Goal: Task Accomplishment & Management: Use online tool/utility

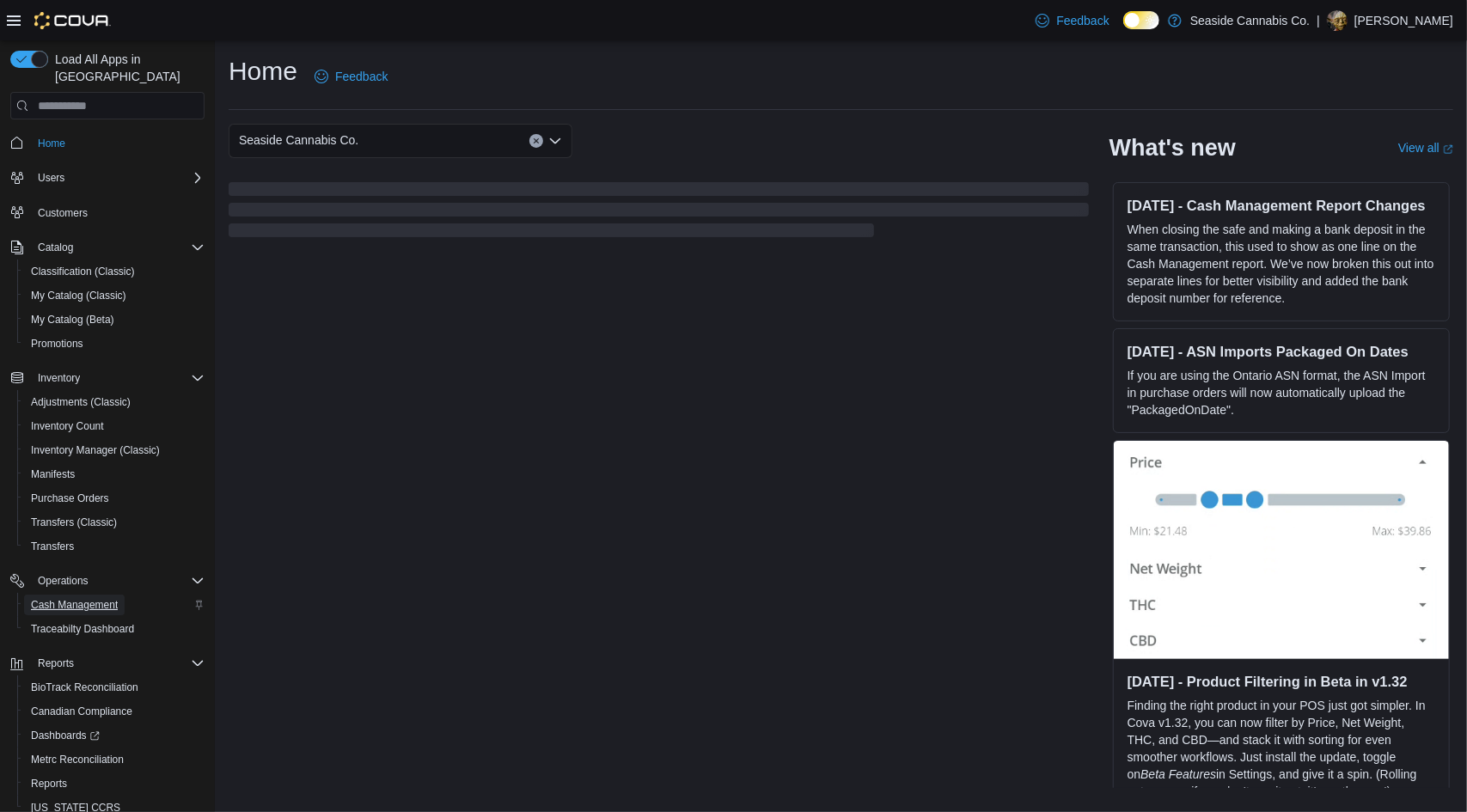
click at [86, 598] on span "Cash Management" at bounding box center [74, 604] width 87 height 14
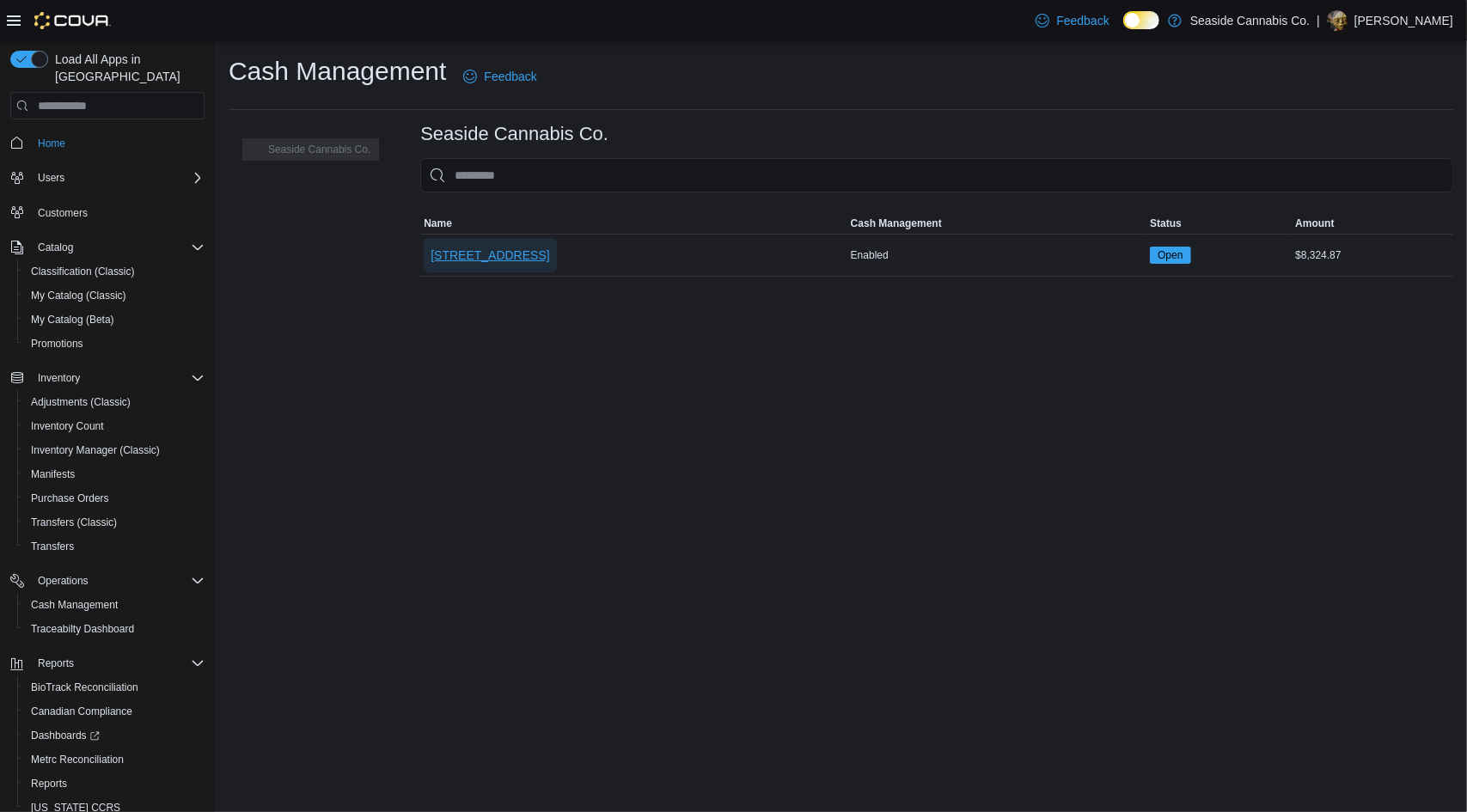
click at [472, 247] on span "[STREET_ADDRESS]" at bounding box center [490, 255] width 119 height 18
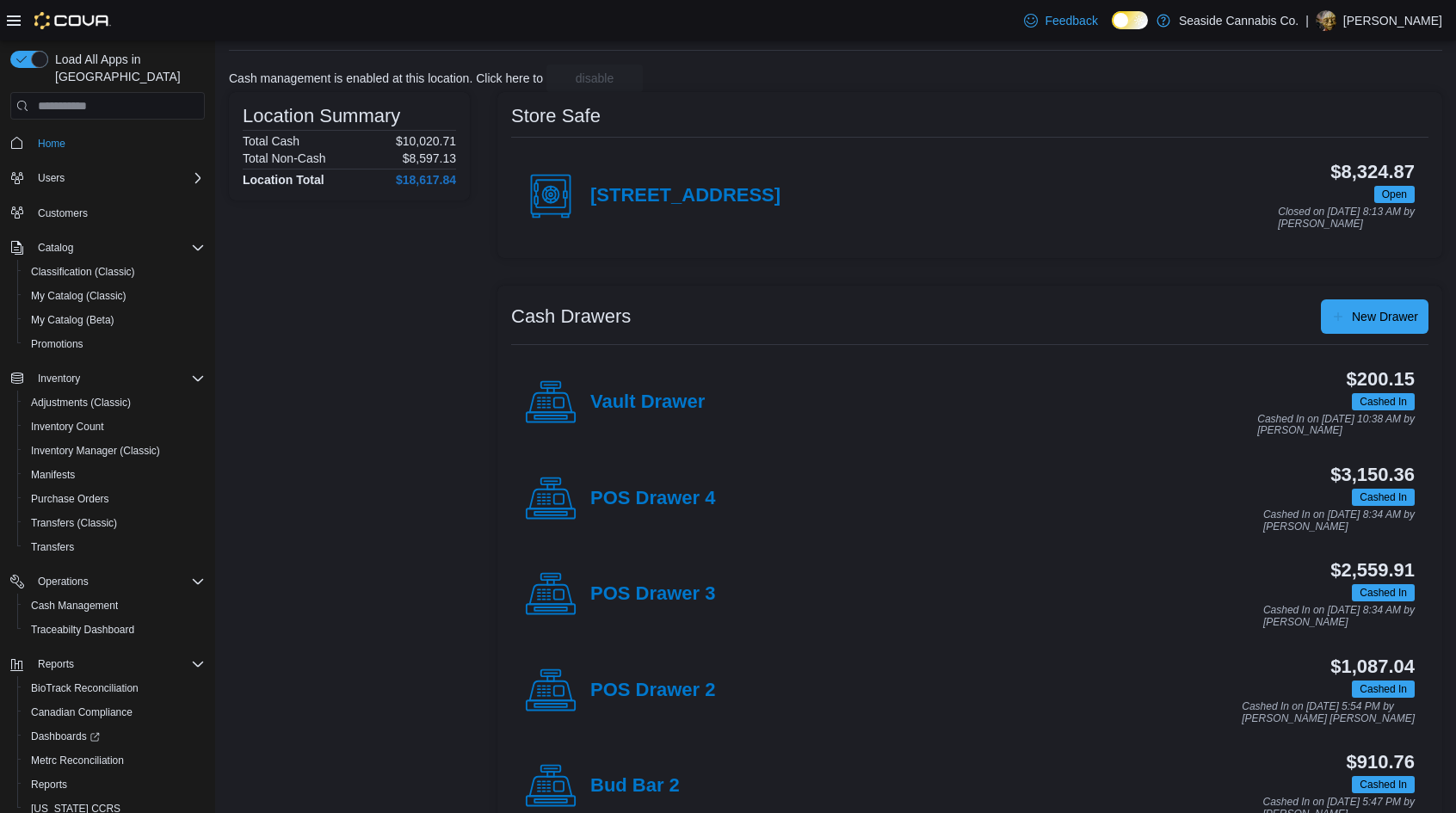
scroll to position [91, 0]
click at [696, 603] on div "POS Drawer 3" at bounding box center [619, 594] width 190 height 52
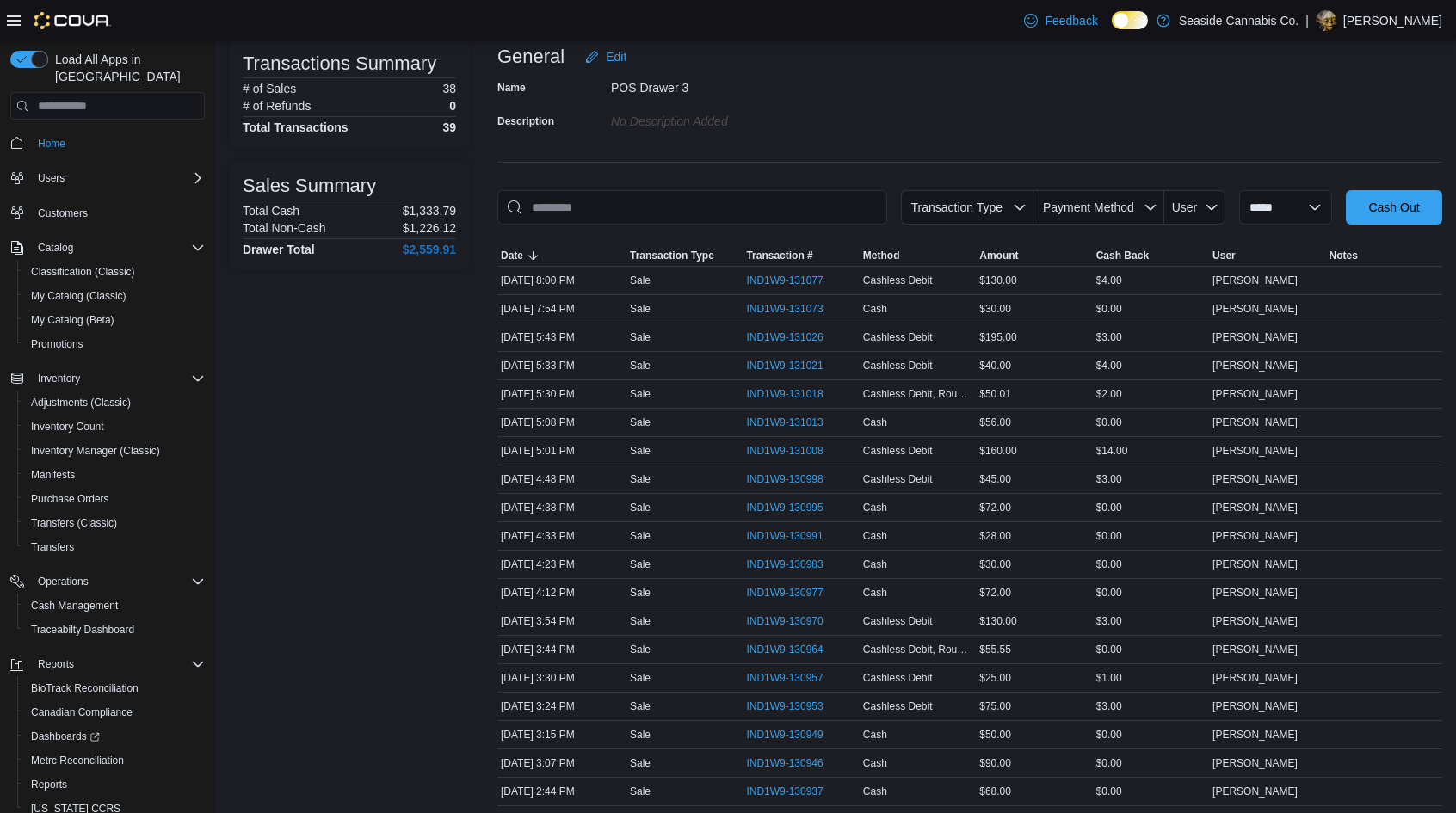
scroll to position [111, 0]
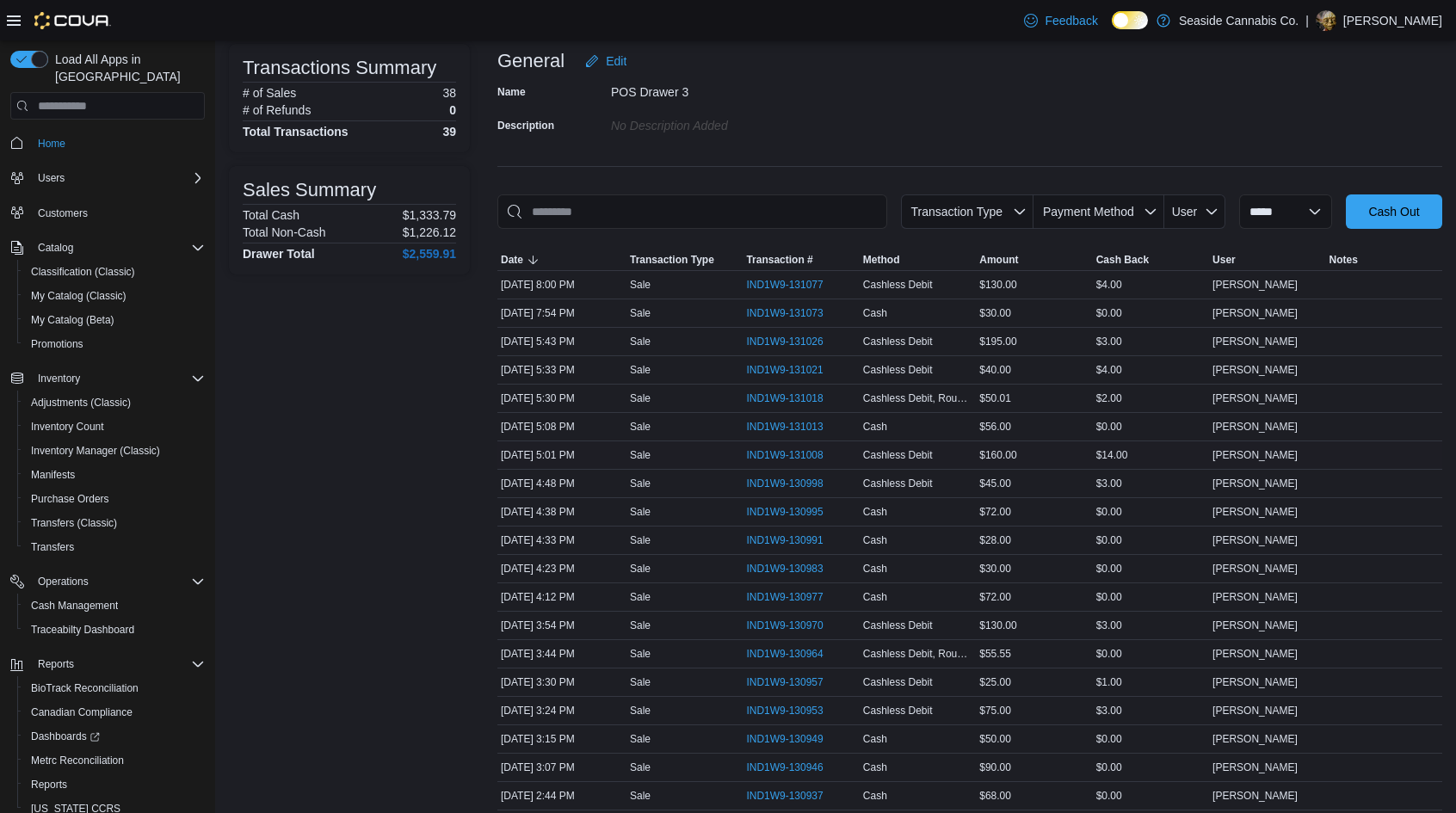
click at [970, 457] on div "Cashless Debit" at bounding box center [917, 455] width 116 height 20
click at [806, 450] on span "IND1W9-131008" at bounding box center [785, 455] width 76 height 14
click at [794, 455] on span "IND1W9-131008" at bounding box center [785, 455] width 76 height 14
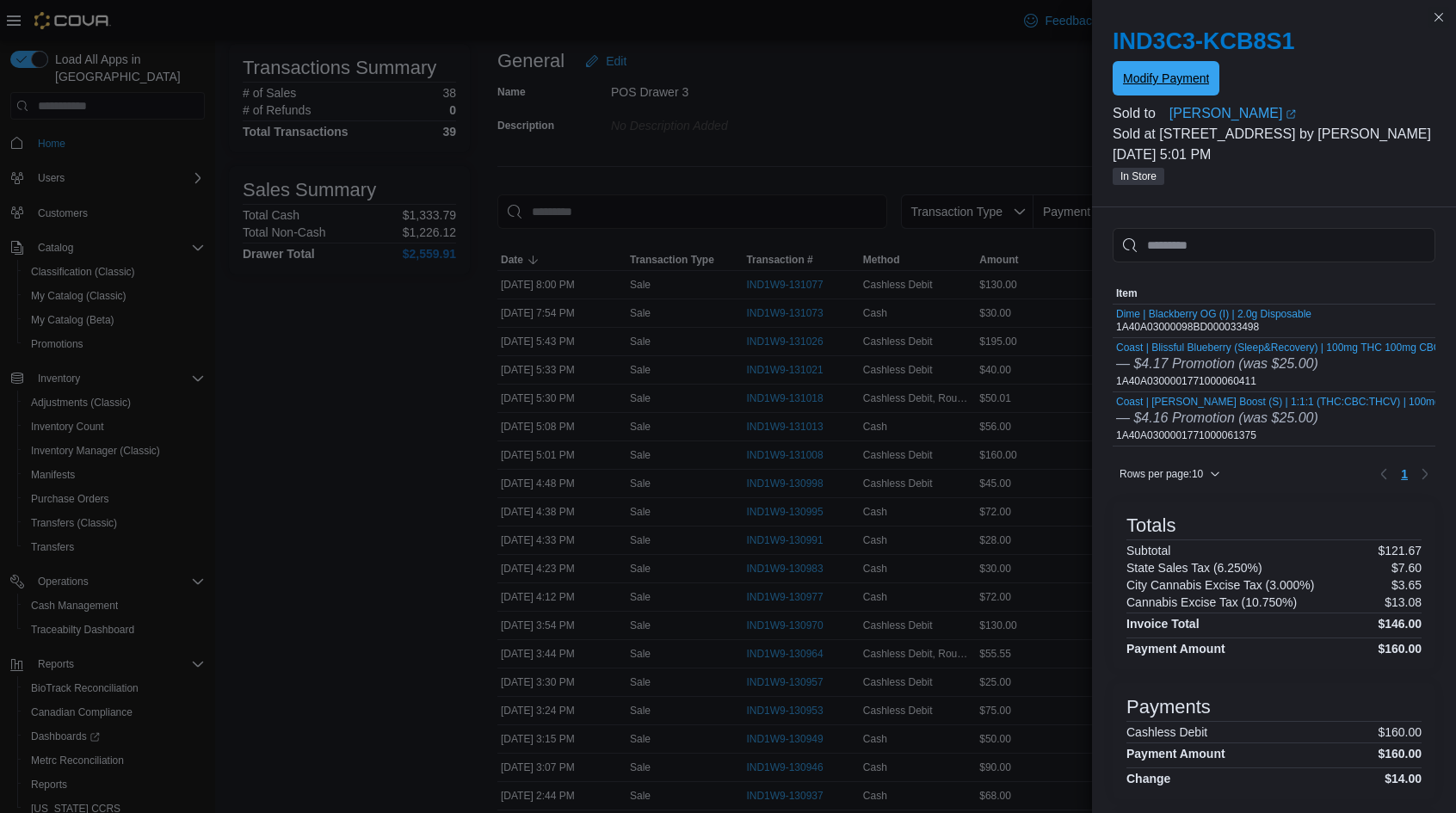
click at [1168, 87] on span "Modify Payment" at bounding box center [1165, 78] width 86 height 34
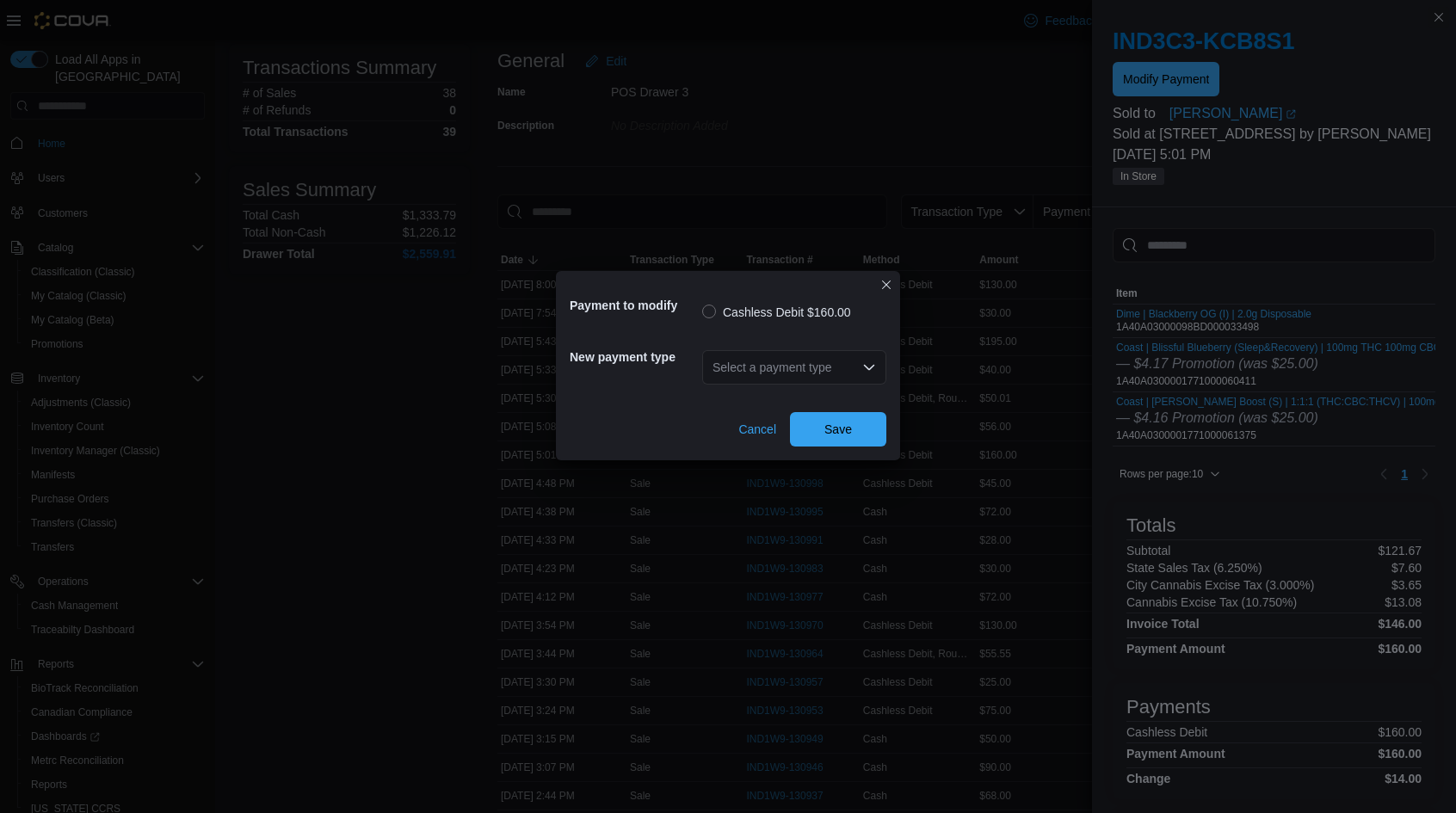
click at [786, 361] on div "Select a payment type" at bounding box center [794, 367] width 184 height 34
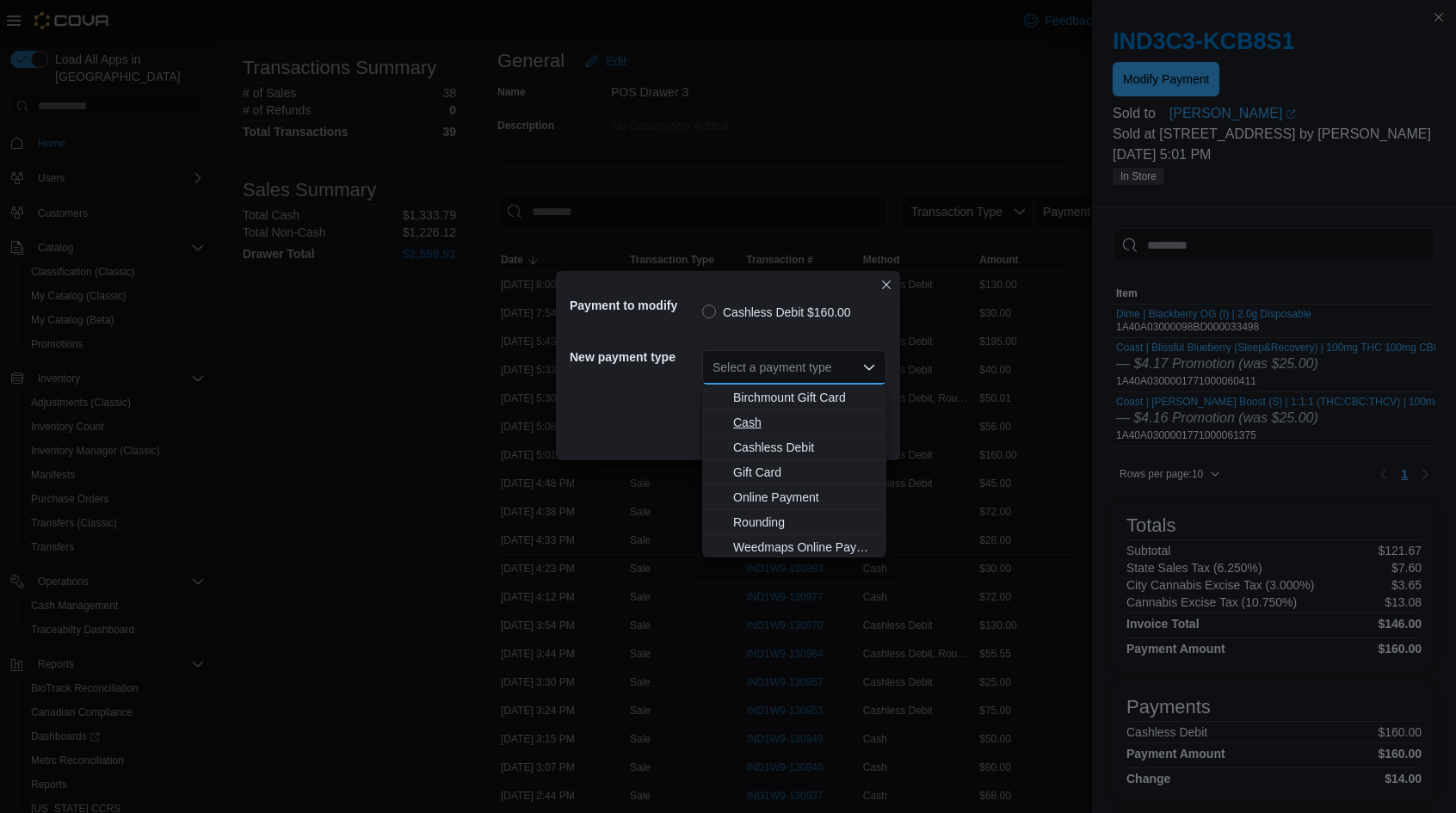
click at [763, 418] on span "Cash" at bounding box center [805, 422] width 143 height 18
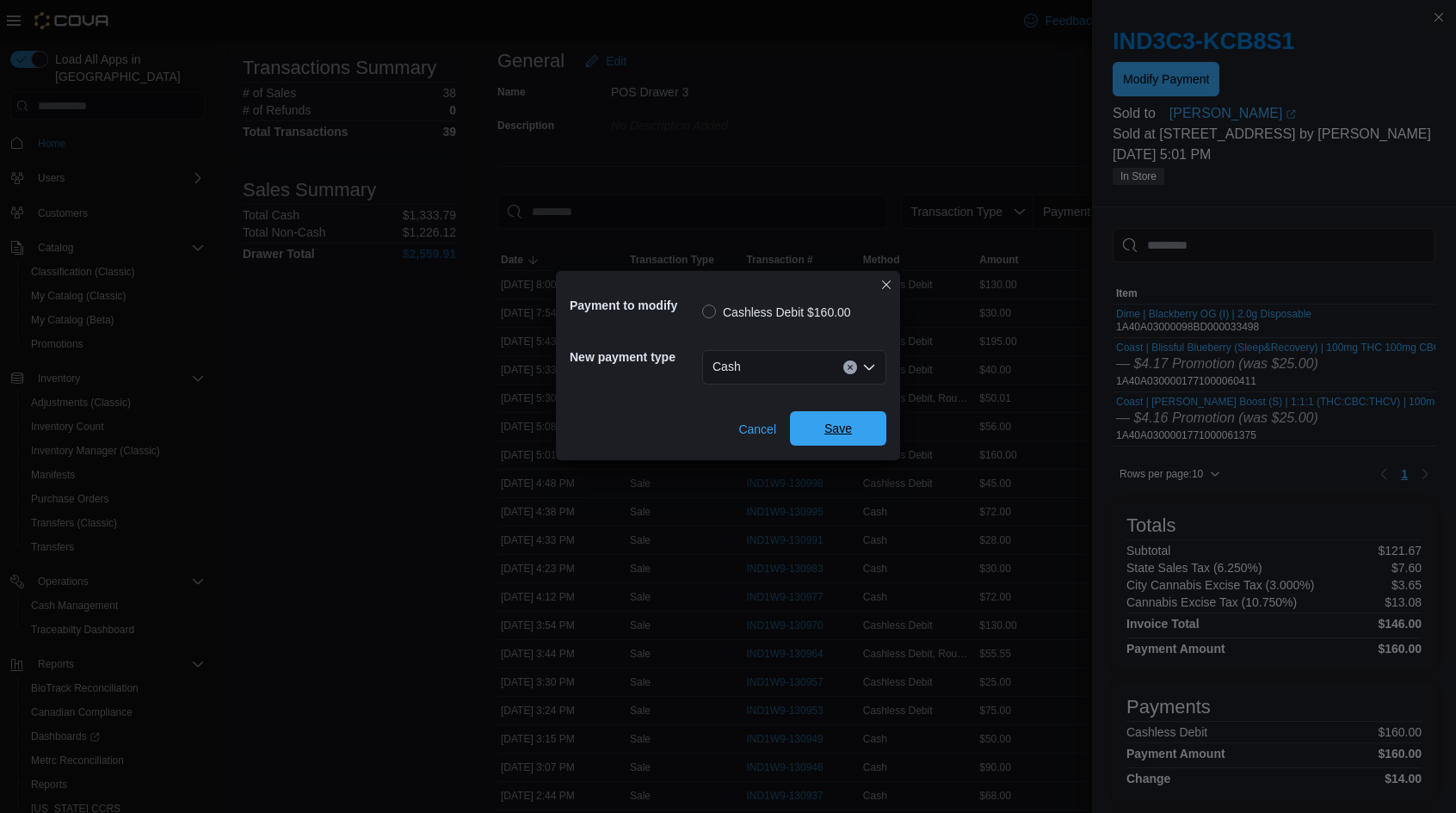
click at [824, 426] on span "Save" at bounding box center [838, 428] width 76 height 34
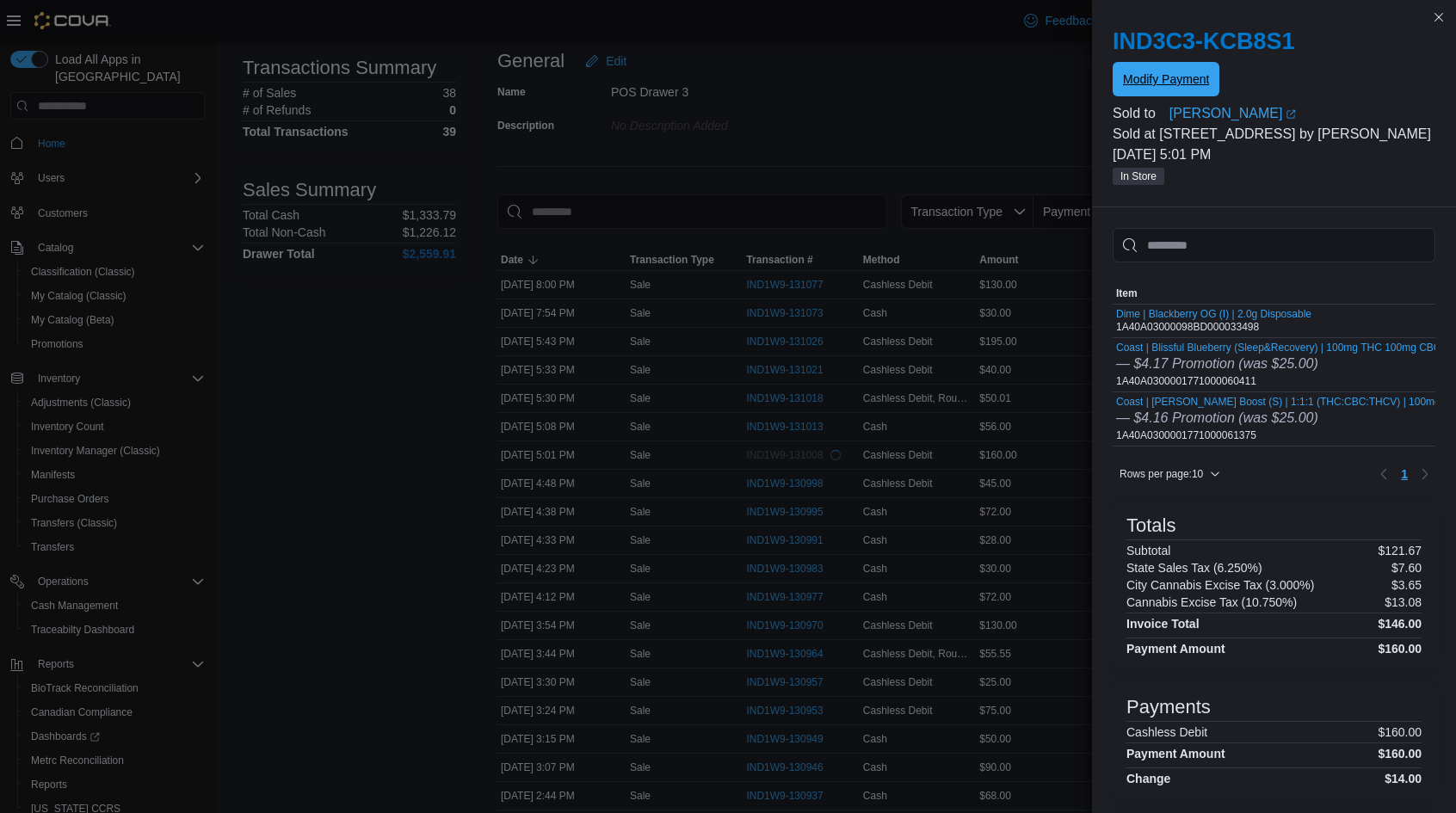
scroll to position [0, 0]
